Goal: Information Seeking & Learning: Learn about a topic

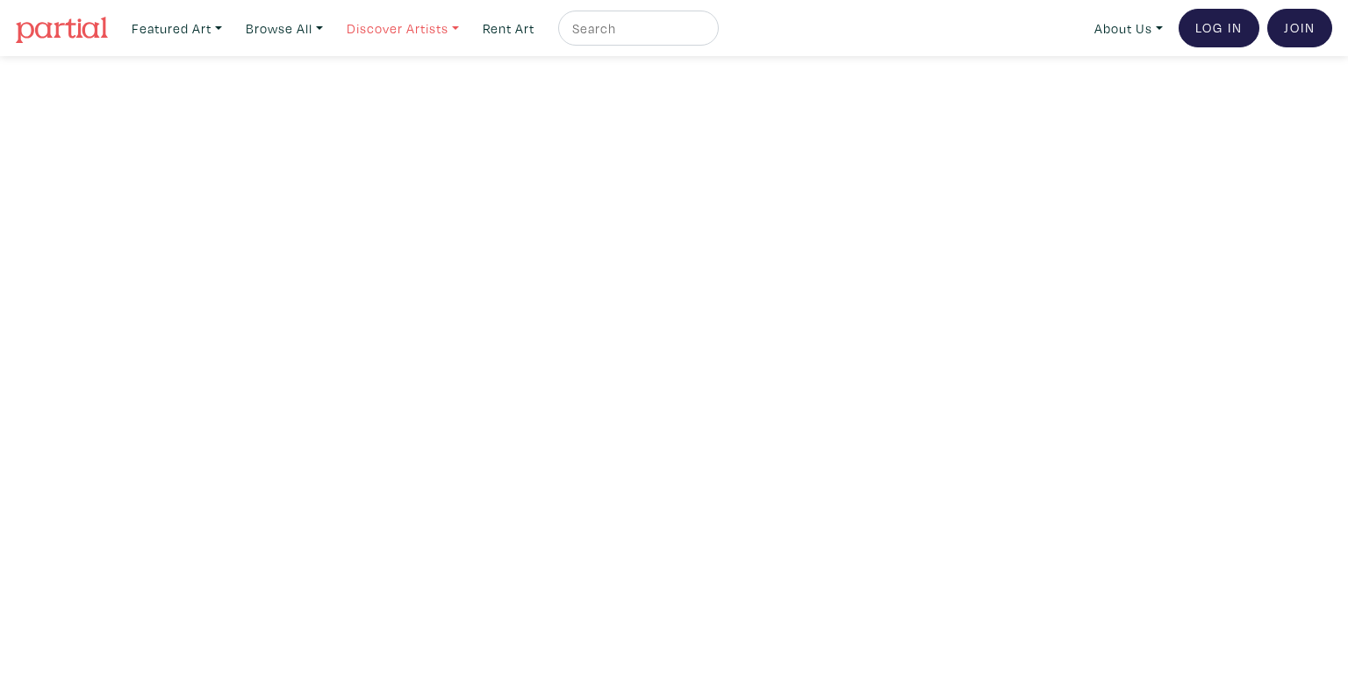
click at [230, 35] on link "Discover Artists" at bounding box center [177, 29] width 106 height 36
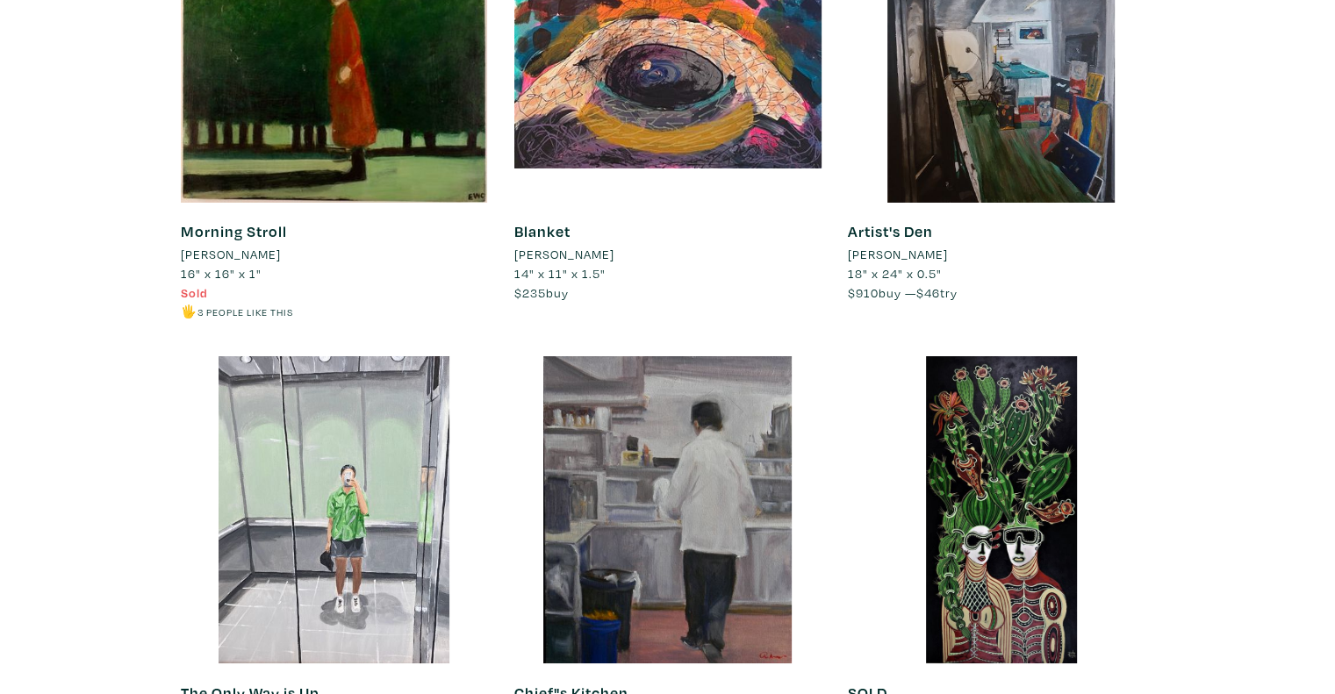
scroll to position [6583, 0]
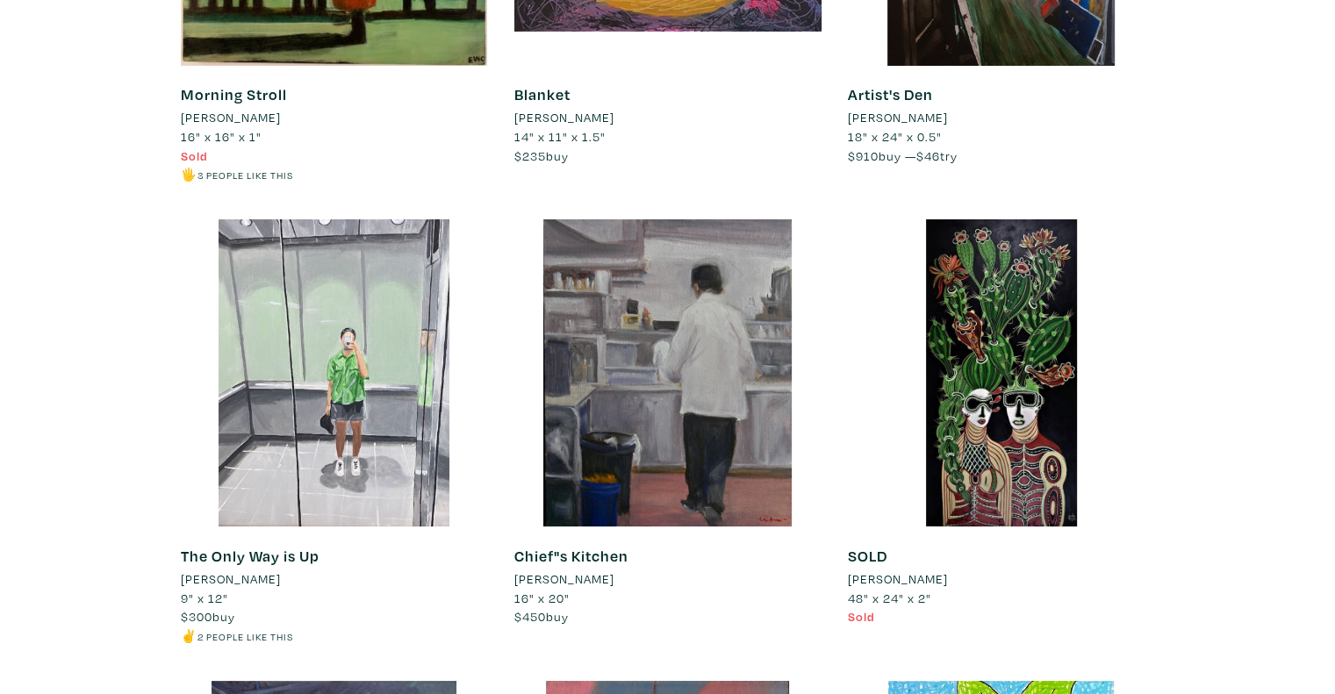
click at [219, 570] on li "Ketty Haolin Zhang" at bounding box center [231, 579] width 100 height 19
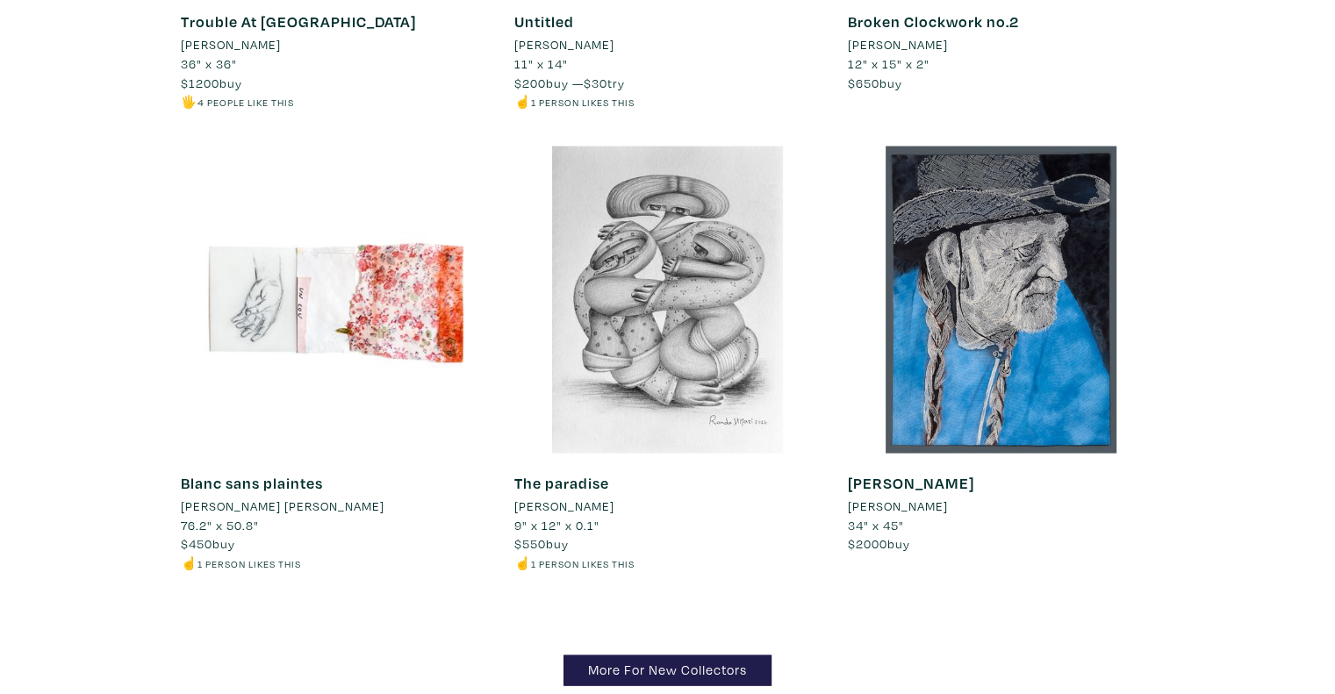
scroll to position [17027, 0]
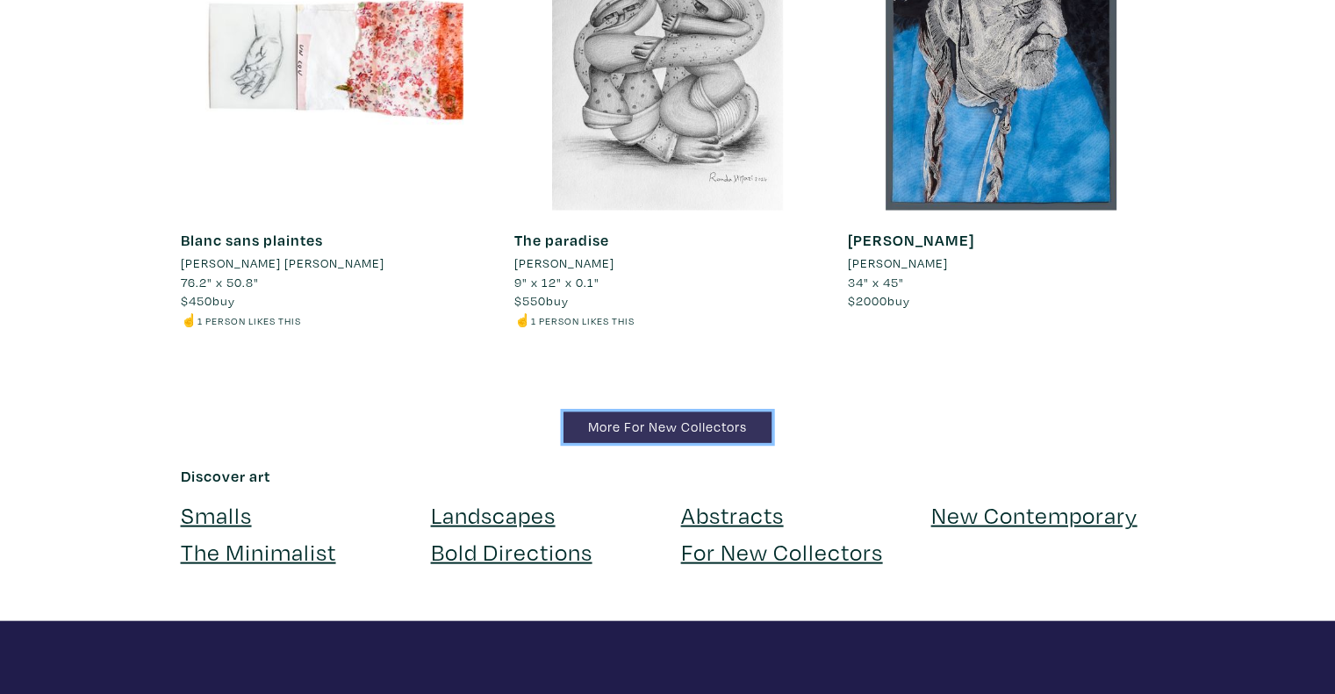
click at [721, 413] on link "More For New Collectors" at bounding box center [667, 428] width 208 height 31
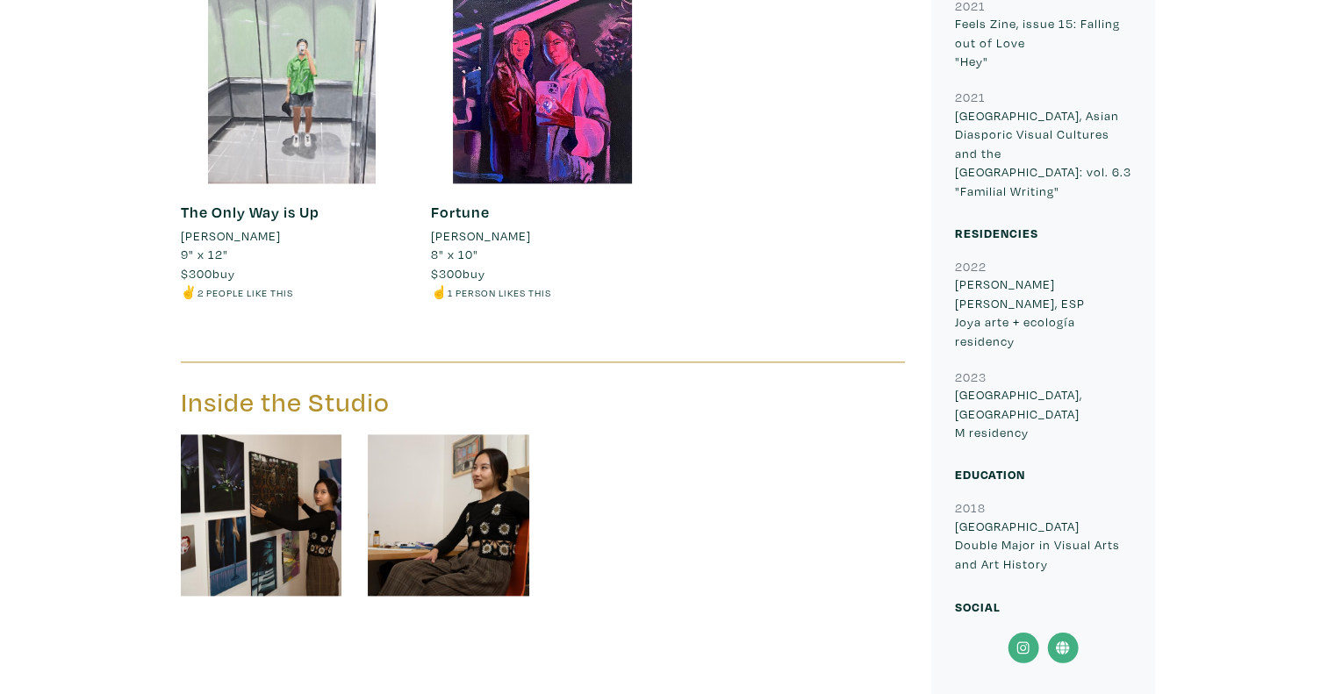
scroll to position [2282, 0]
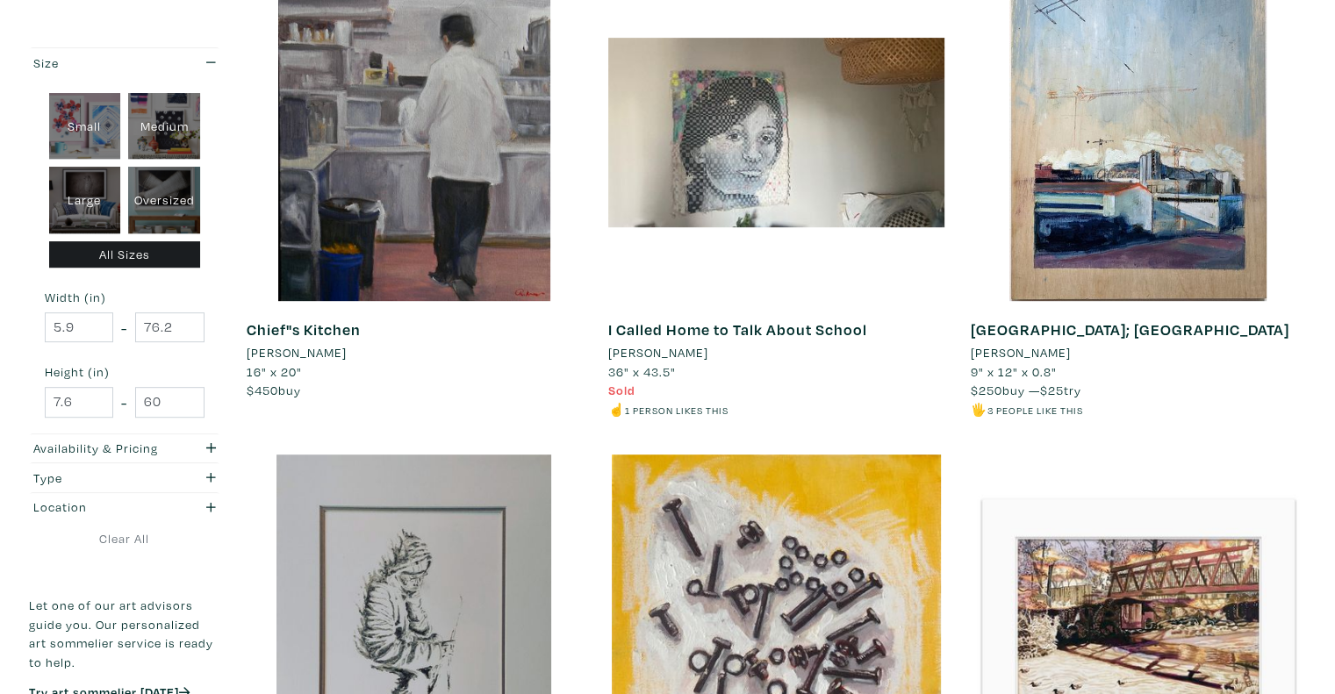
scroll to position [614, 0]
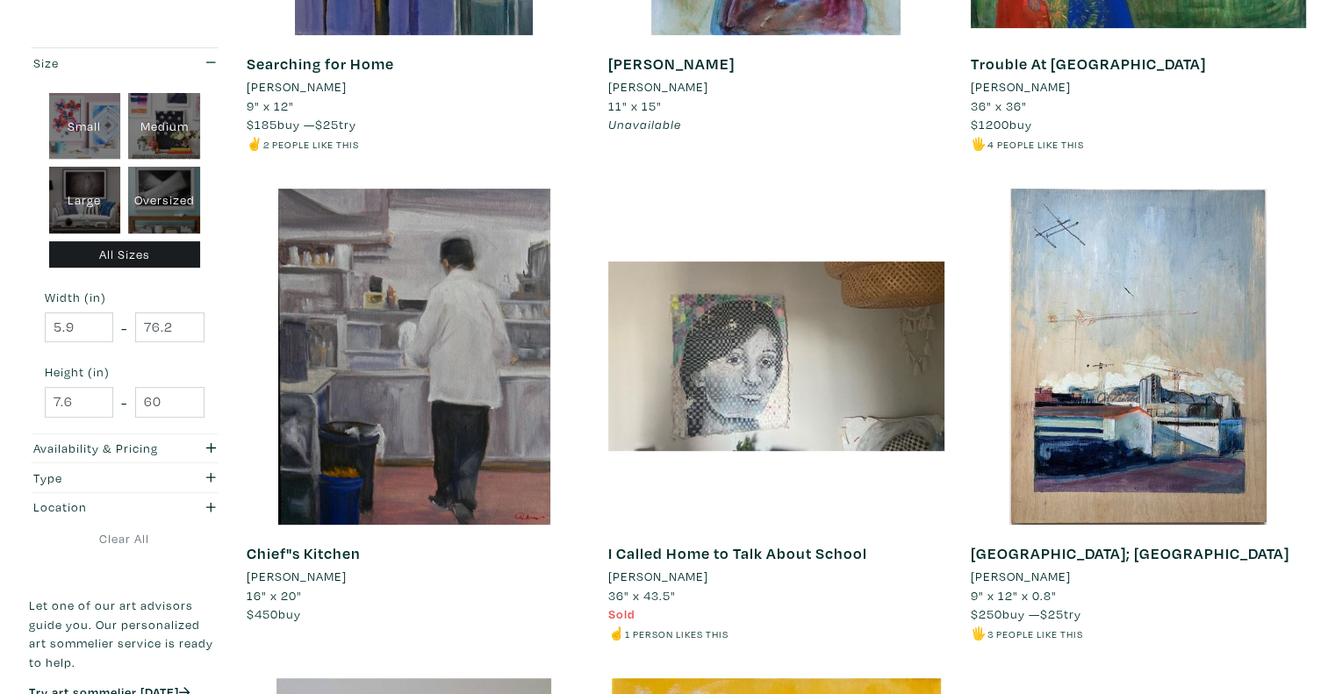
click at [154, 180] on div "Oversized" at bounding box center [164, 200] width 72 height 67
type input "48"
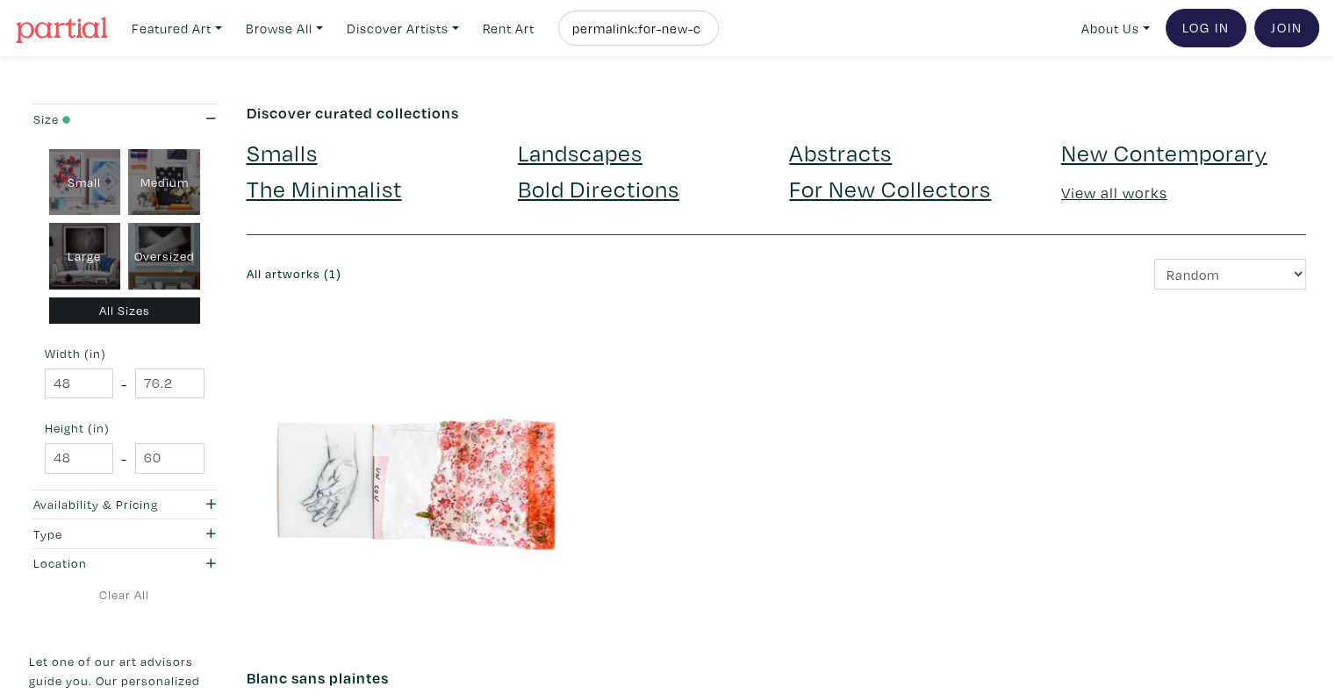
click at [75, 24] on img at bounding box center [62, 30] width 92 height 26
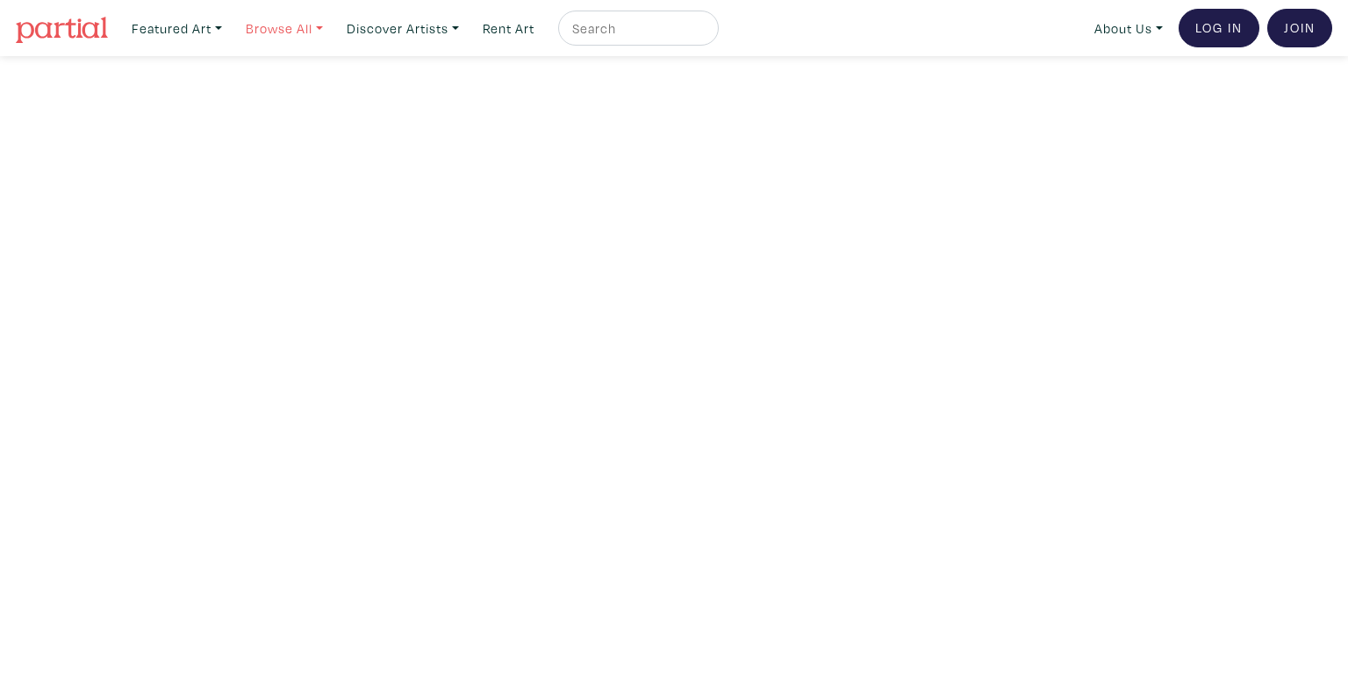
click at [230, 32] on link "Browse All" at bounding box center [177, 29] width 106 height 36
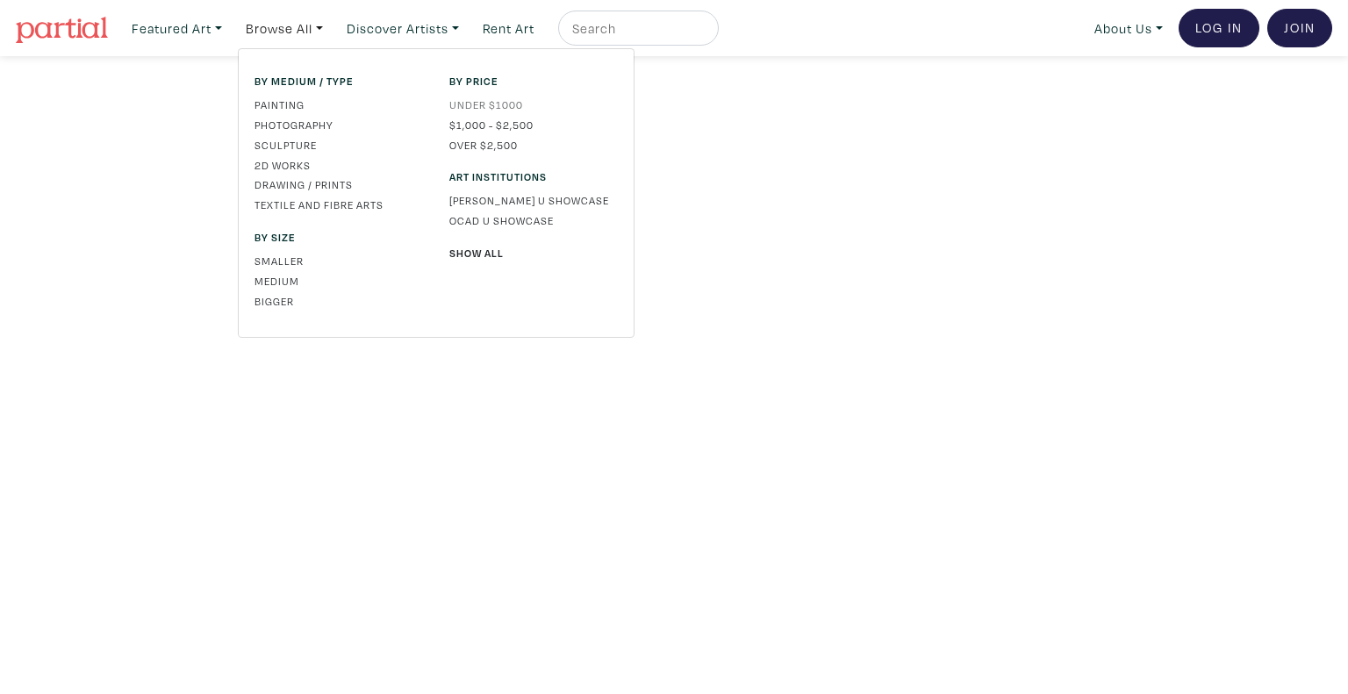
click at [495, 104] on link "Under $1000" at bounding box center [533, 105] width 169 height 16
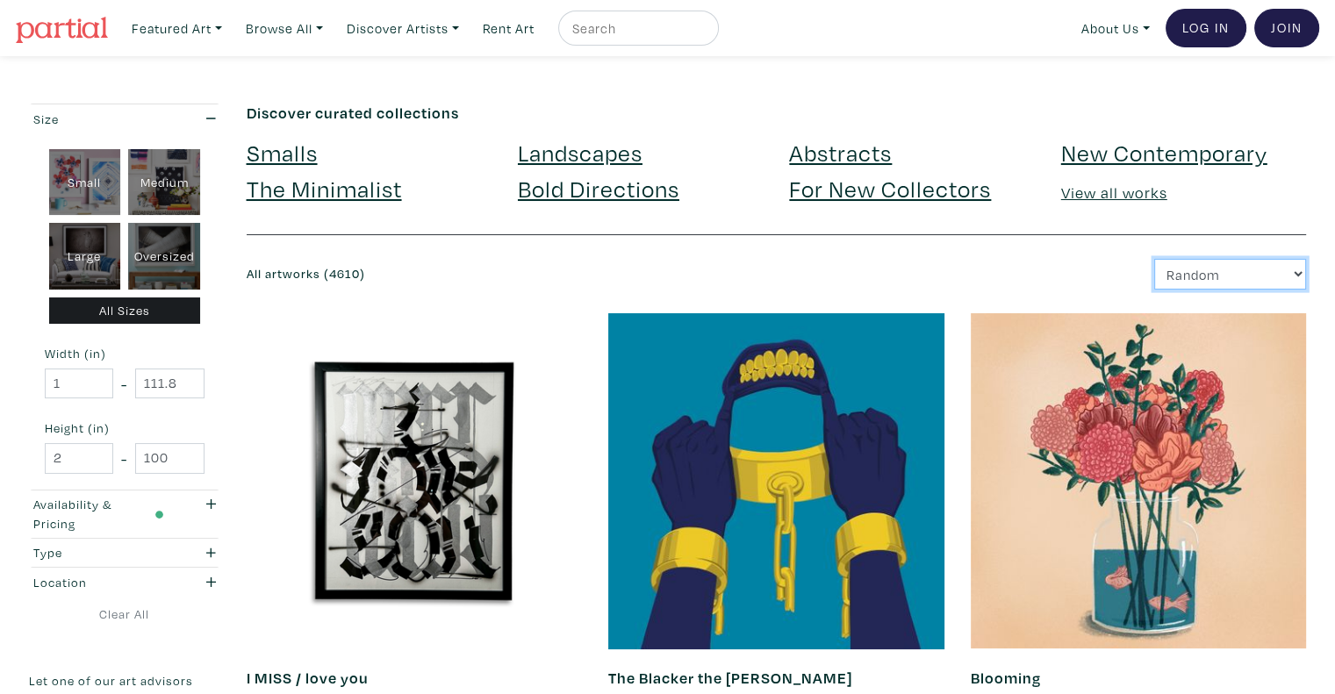
click at [1215, 270] on select "Newest Random Price: Low to High Price: High to Low" at bounding box center [1230, 274] width 152 height 31
select select "price"
click at [1154, 259] on select "Newest Random Price: Low to High Price: High to Low" at bounding box center [1230, 274] width 152 height 31
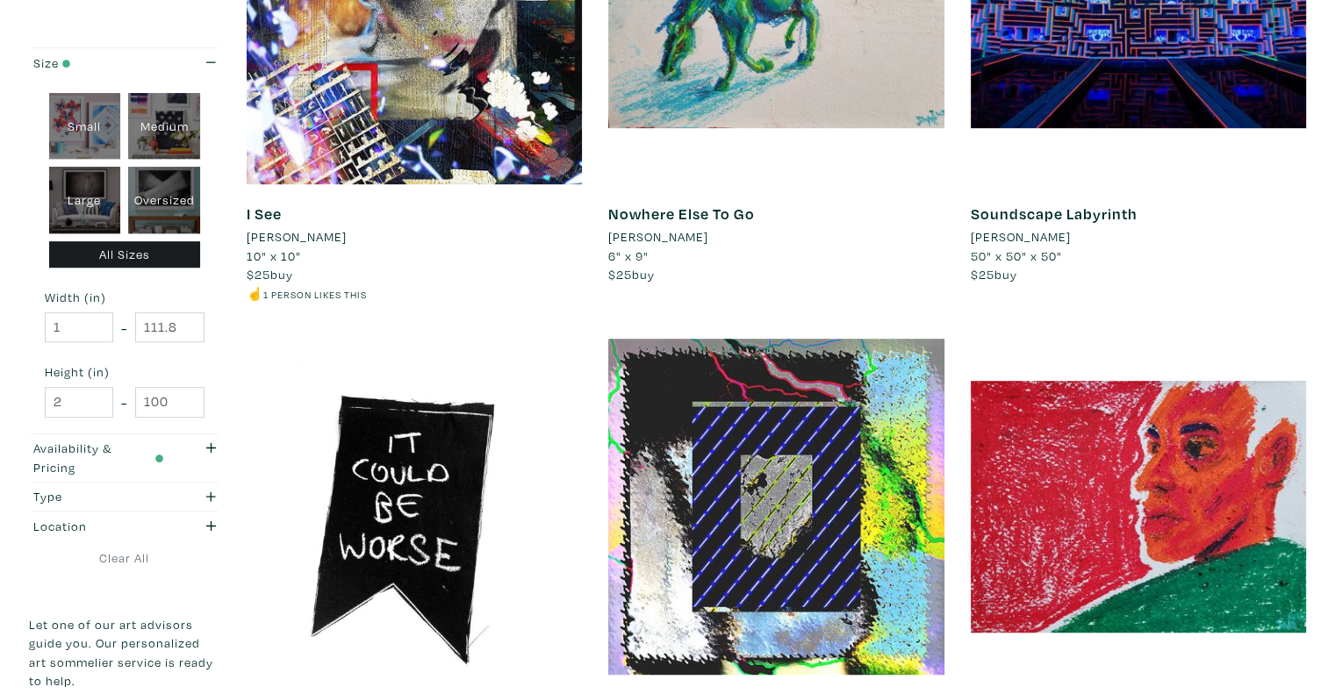
scroll to position [965, 0]
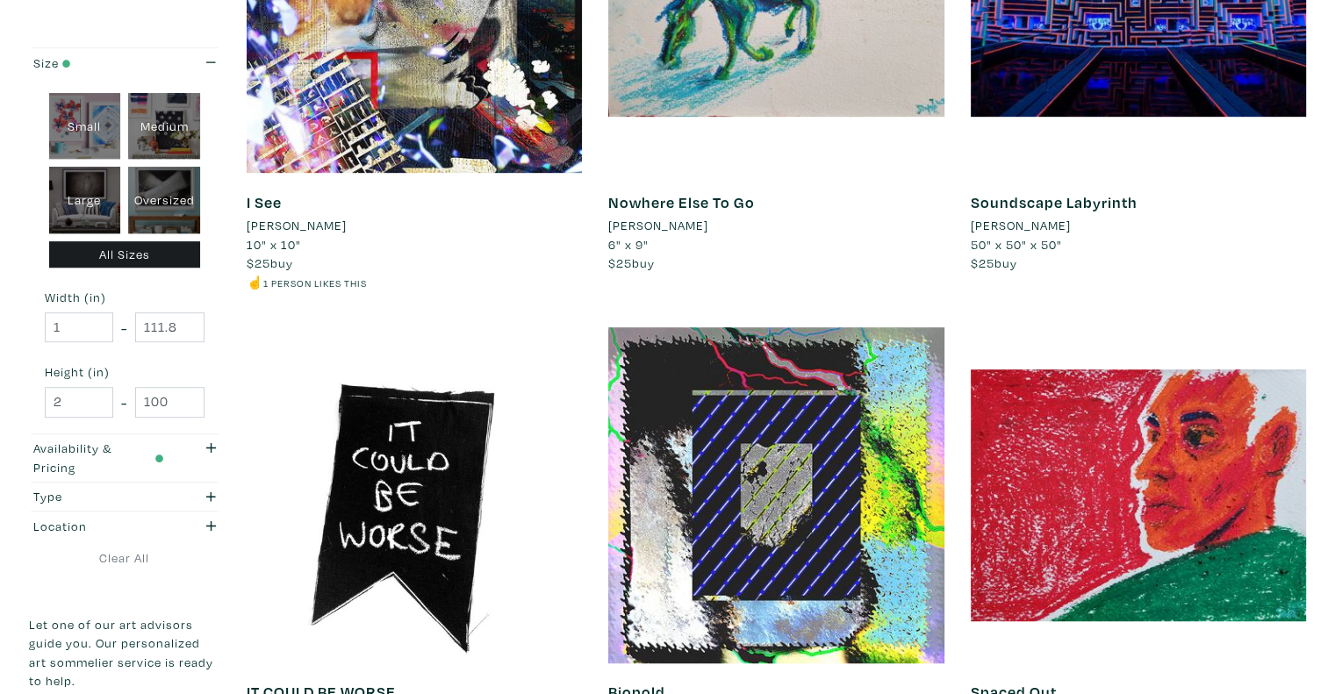
click at [84, 183] on div "Large" at bounding box center [85, 200] width 72 height 67
type input "28"
type input "48"
type input "28"
type input "48"
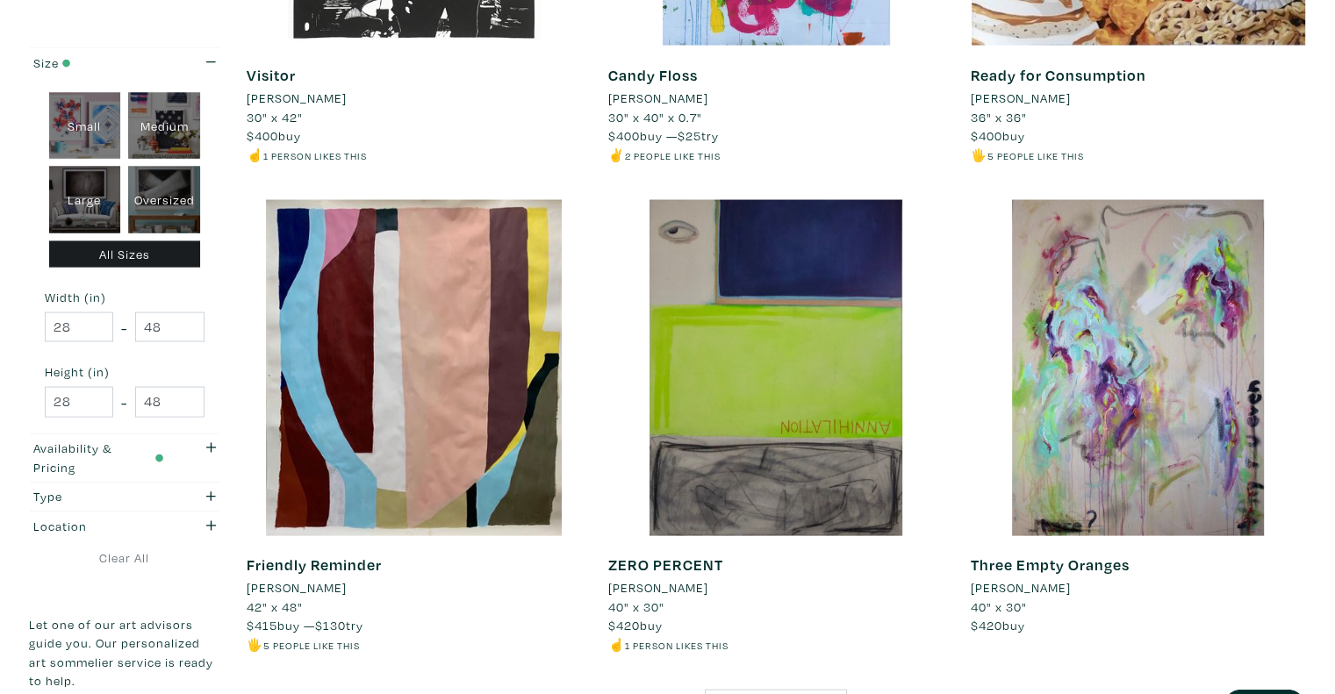
scroll to position [3599, 0]
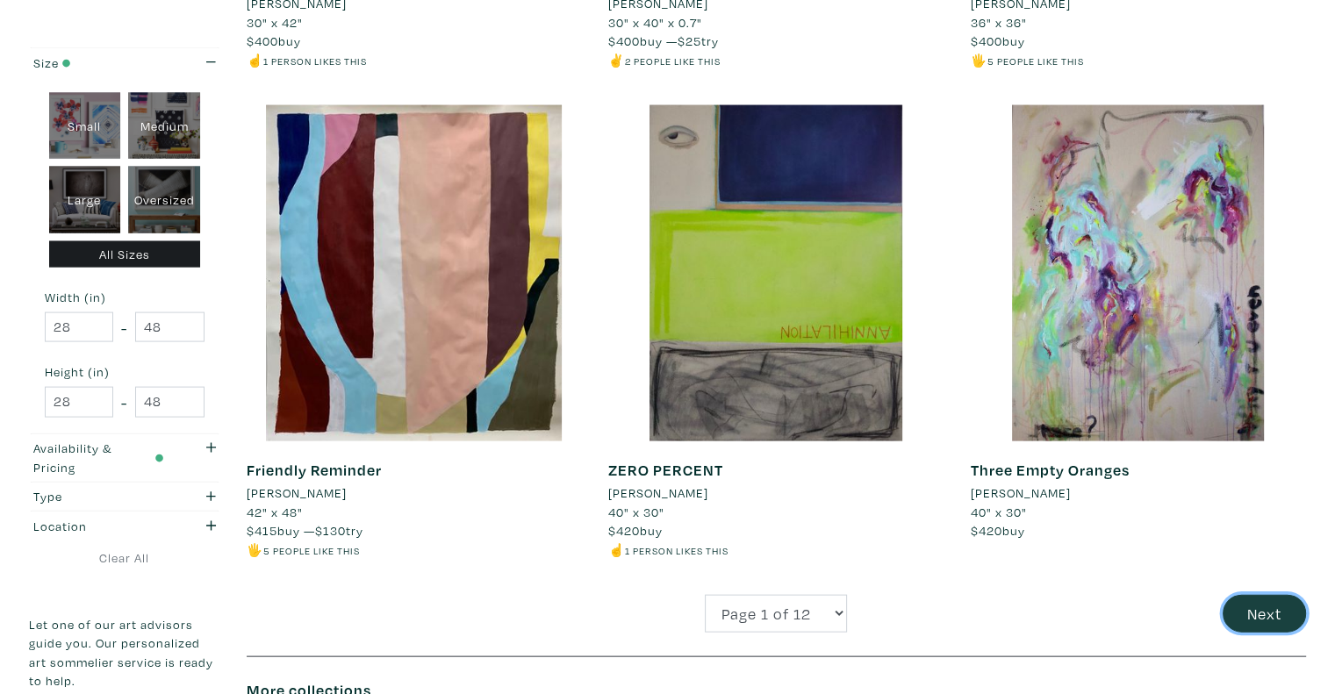
click at [1267, 615] on button "Next" at bounding box center [1264, 614] width 83 height 38
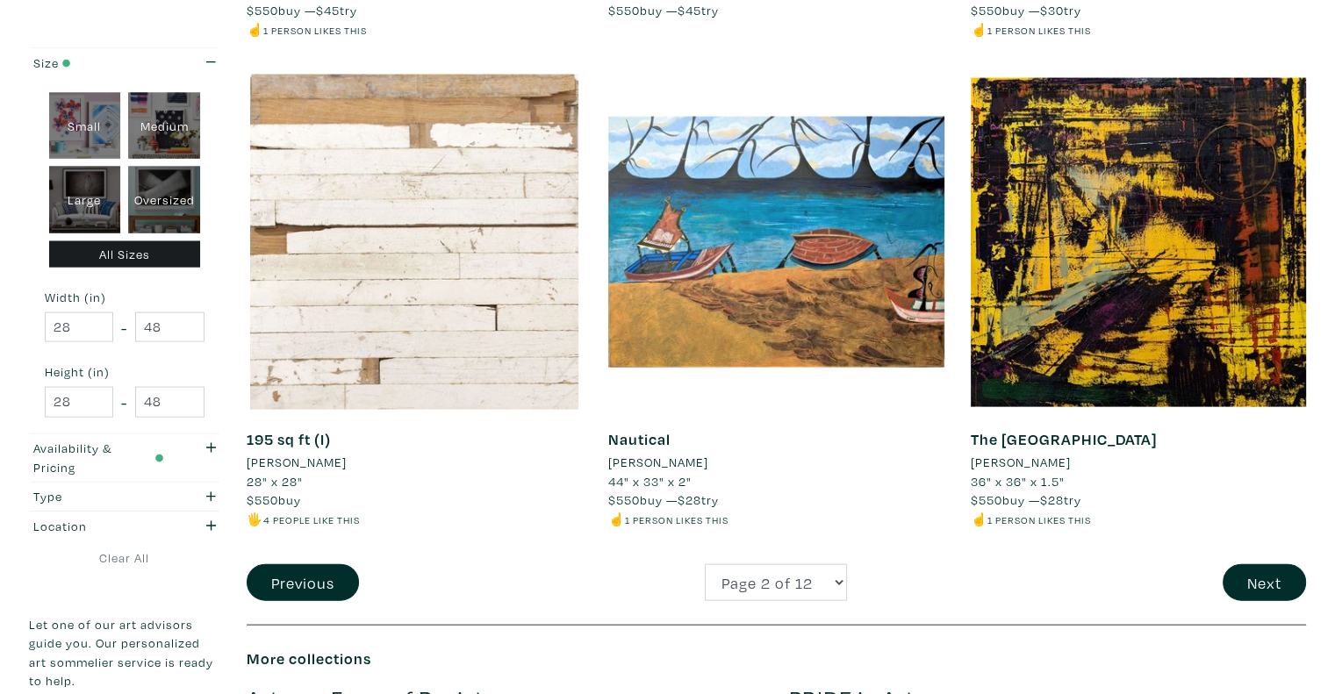
scroll to position [4037, 0]
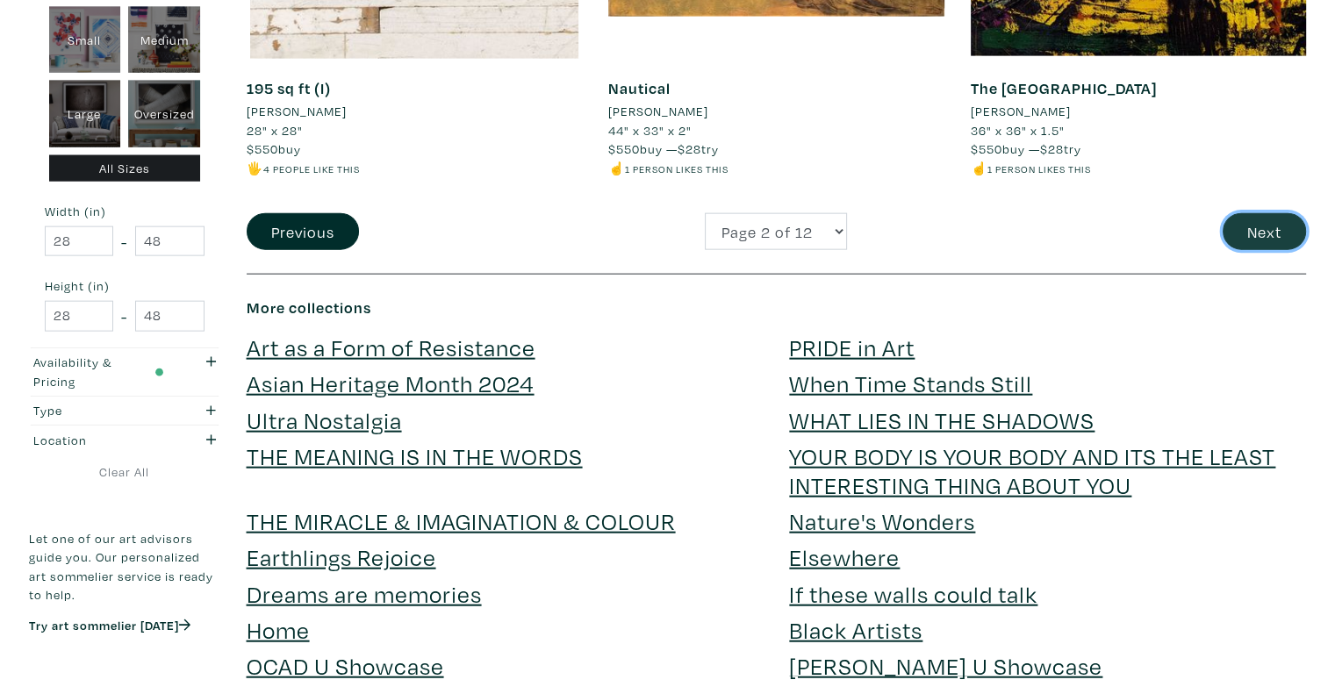
click at [1246, 243] on button "Next" at bounding box center [1264, 232] width 83 height 38
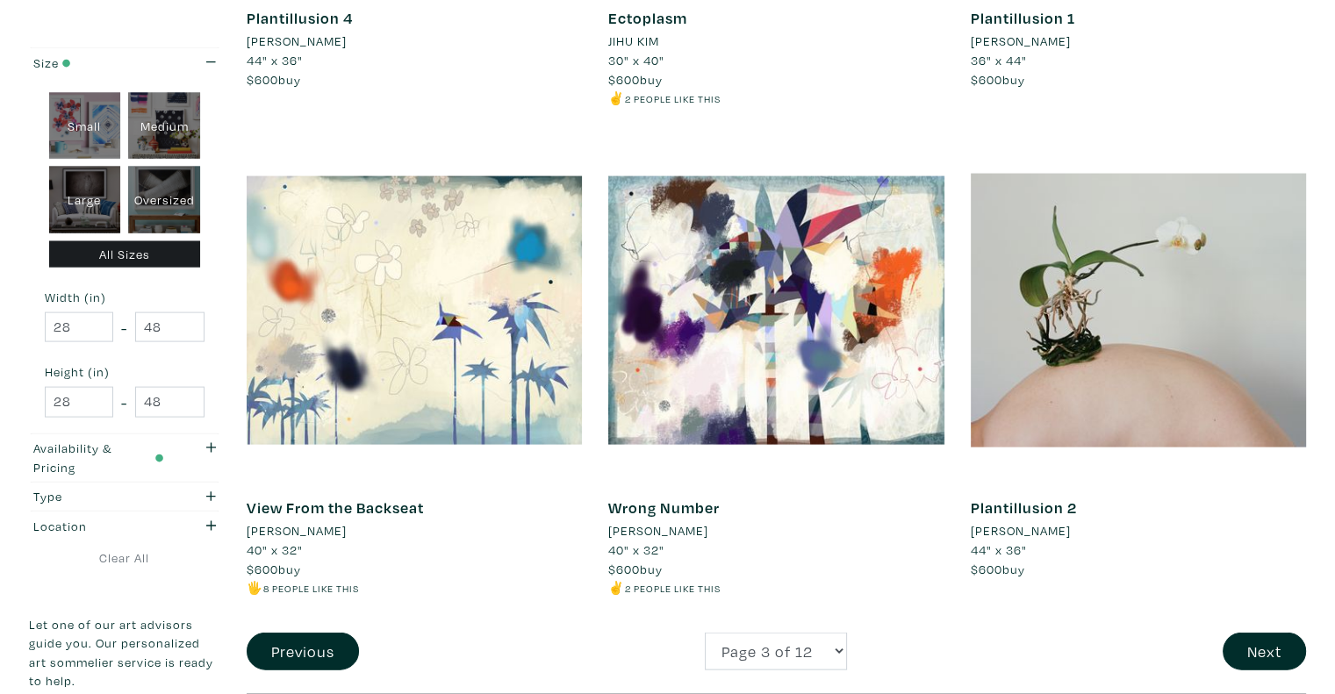
scroll to position [3686, 0]
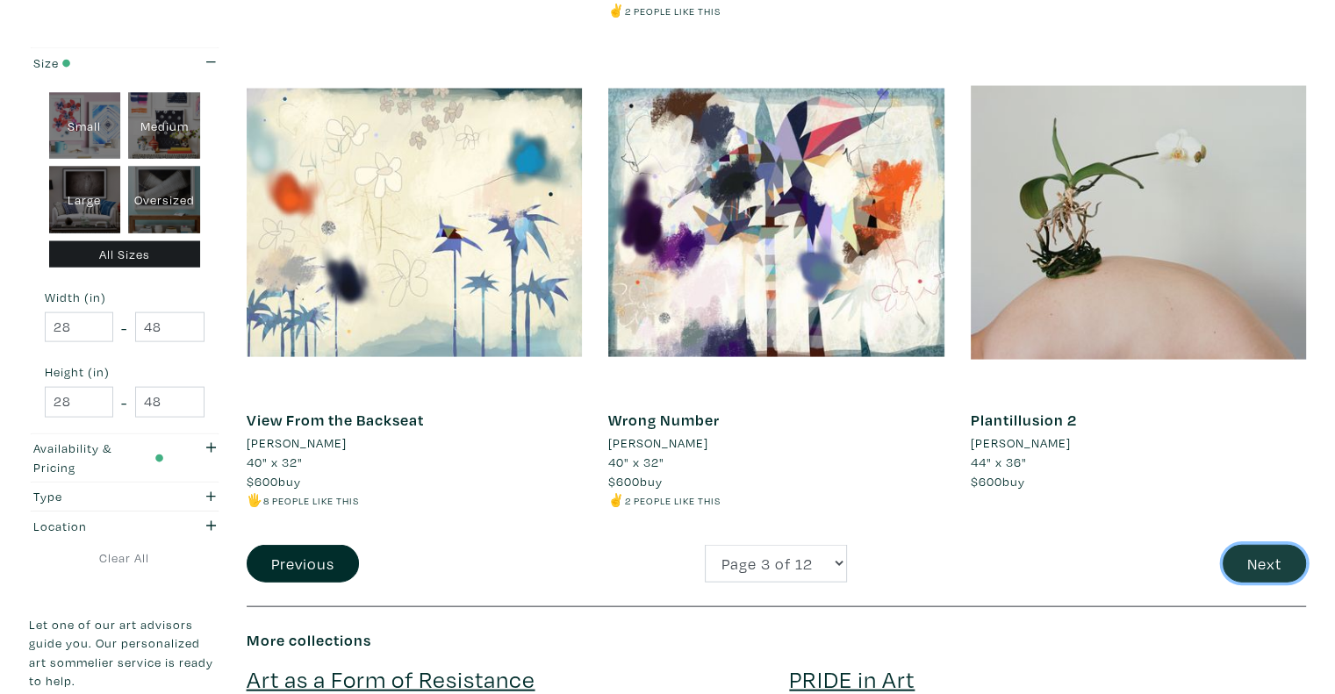
drag, startPoint x: 1264, startPoint y: 571, endPoint x: 1222, endPoint y: 569, distance: 42.2
click at [1264, 571] on button "Next" at bounding box center [1264, 564] width 83 height 38
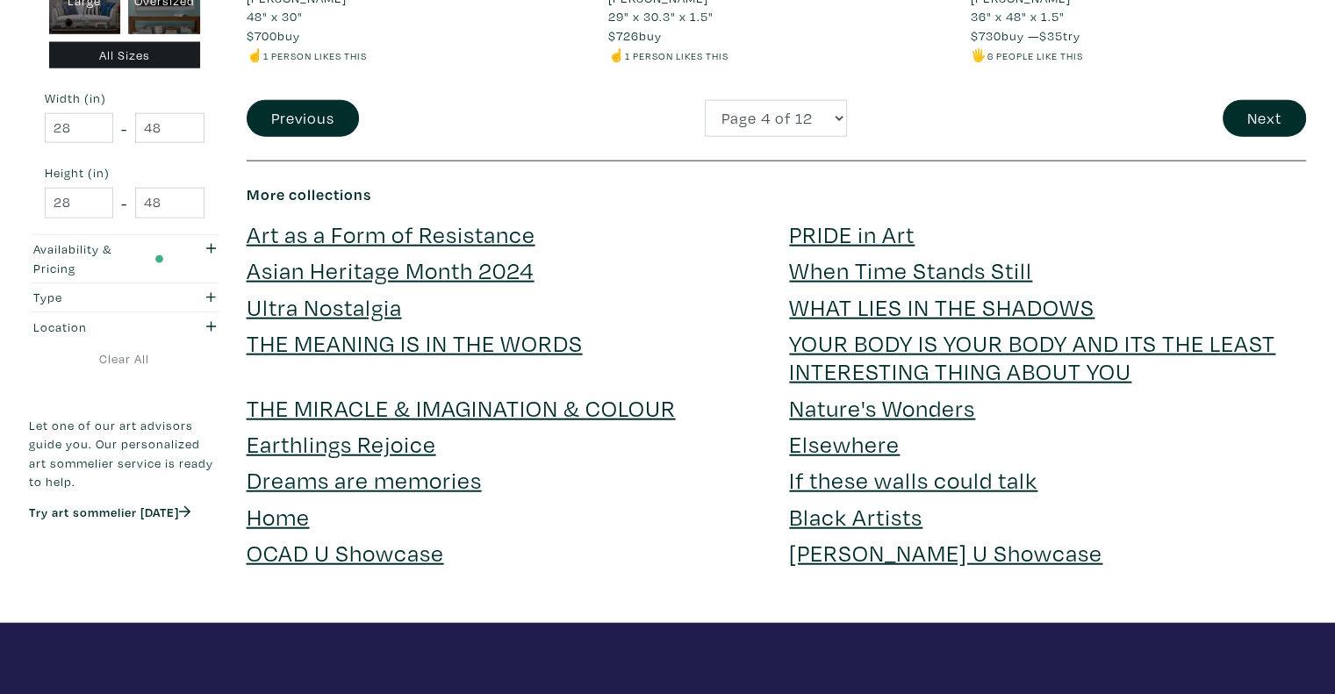
scroll to position [4037, 0]
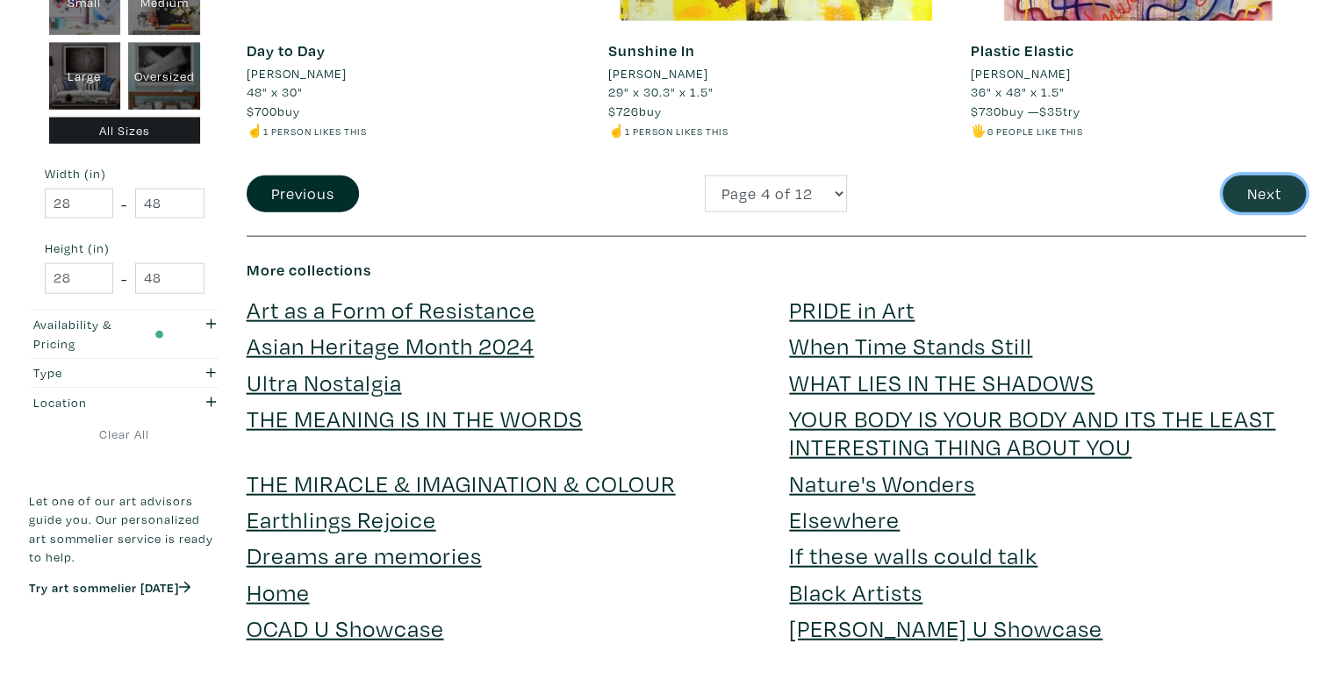
click at [1286, 200] on button "Next" at bounding box center [1264, 195] width 83 height 38
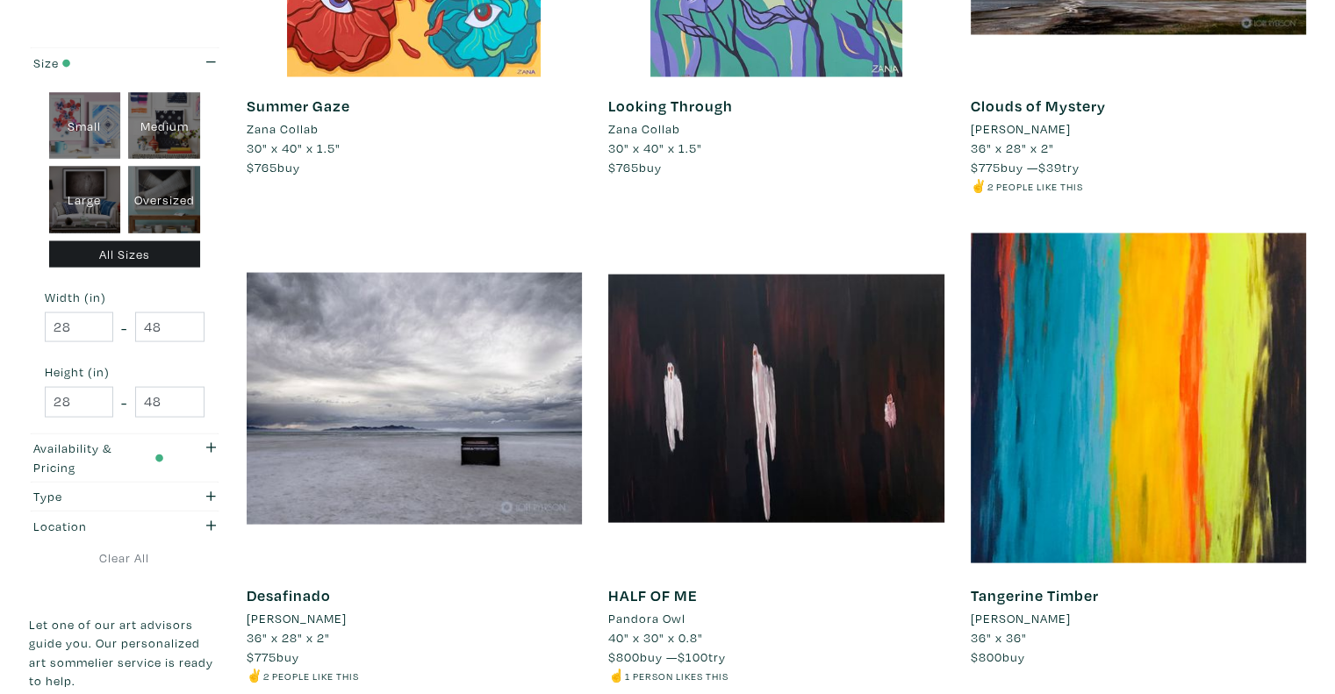
scroll to position [4037, 0]
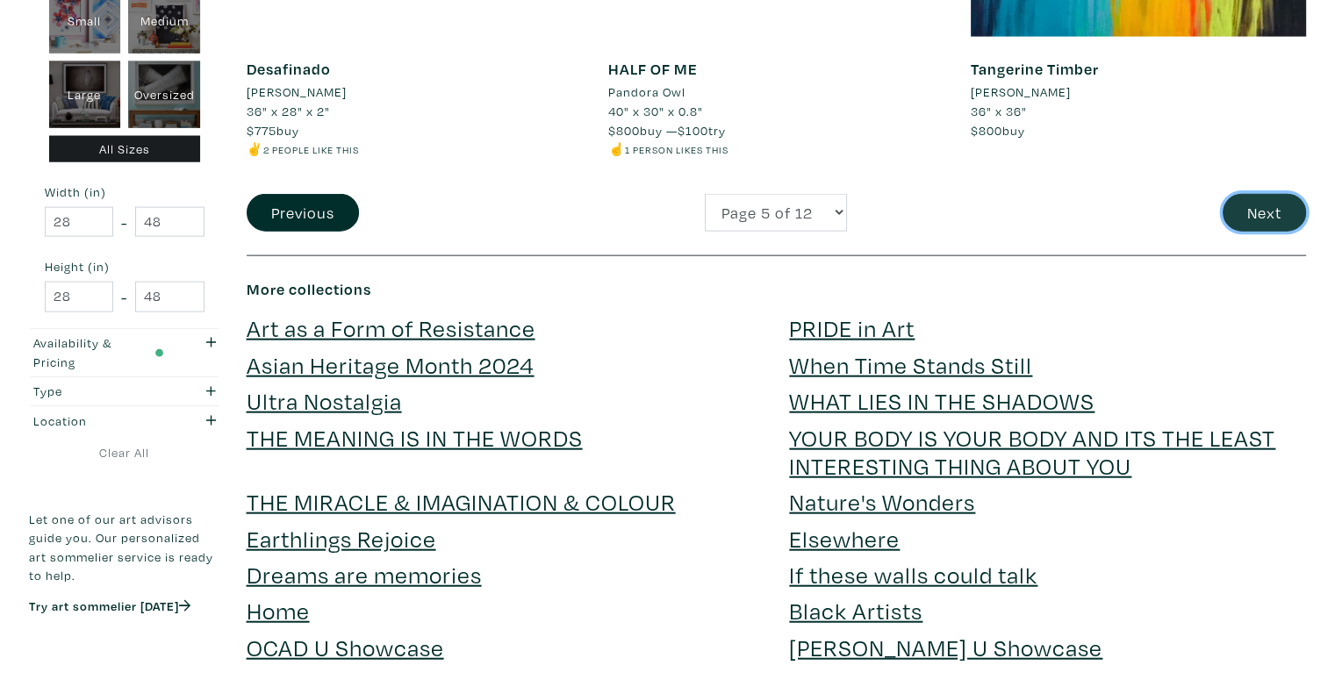
click at [1274, 217] on button "Next" at bounding box center [1264, 213] width 83 height 38
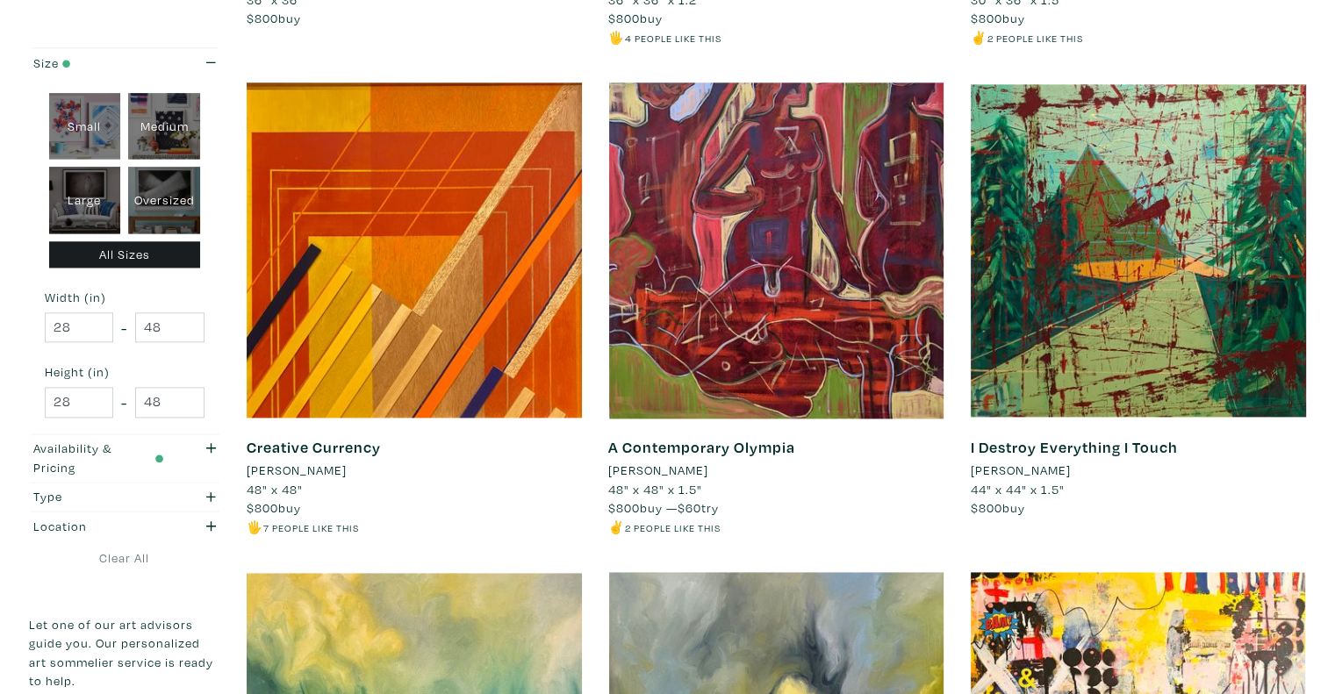
scroll to position [2282, 0]
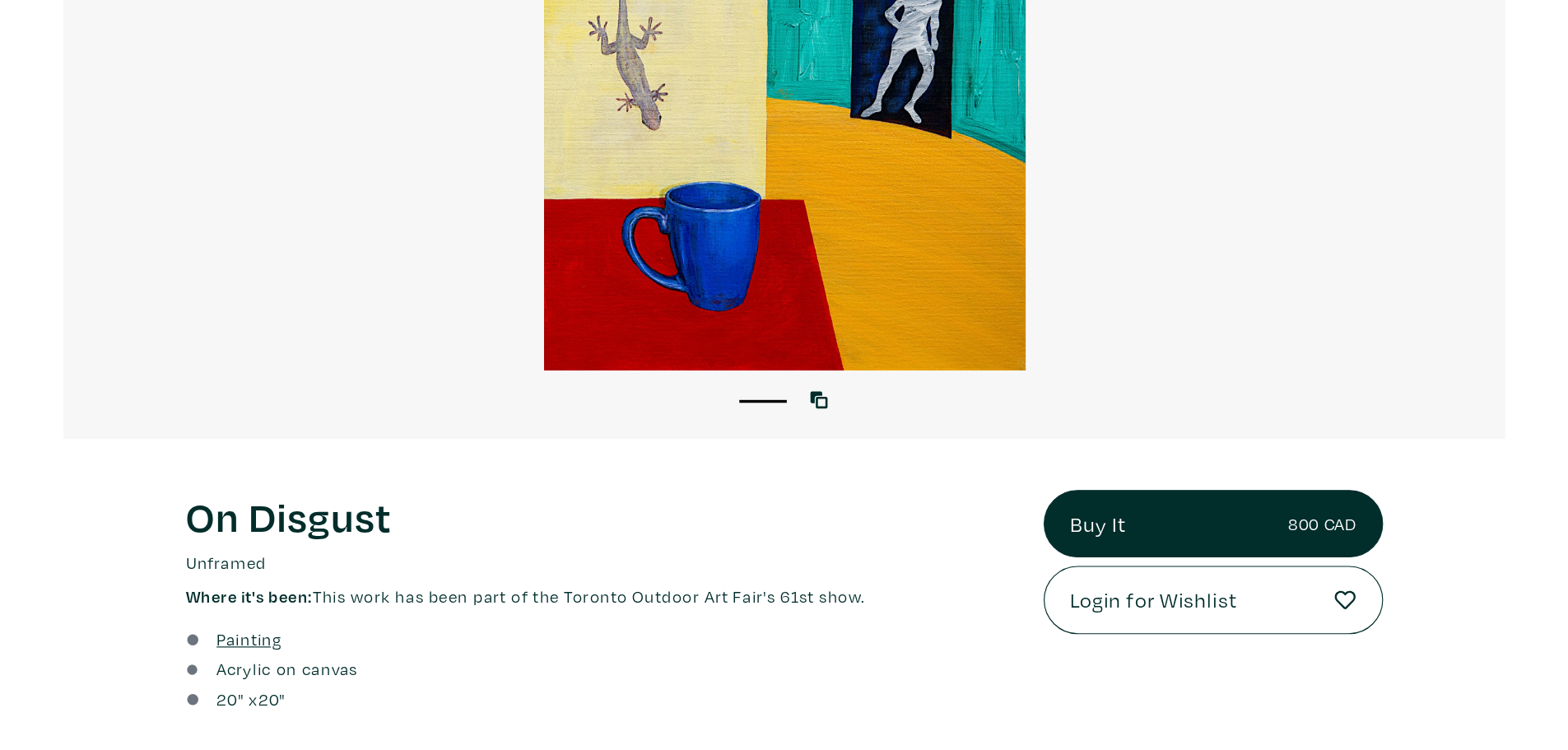
scroll to position [247, 0]
